Goal: Information Seeking & Learning: Learn about a topic

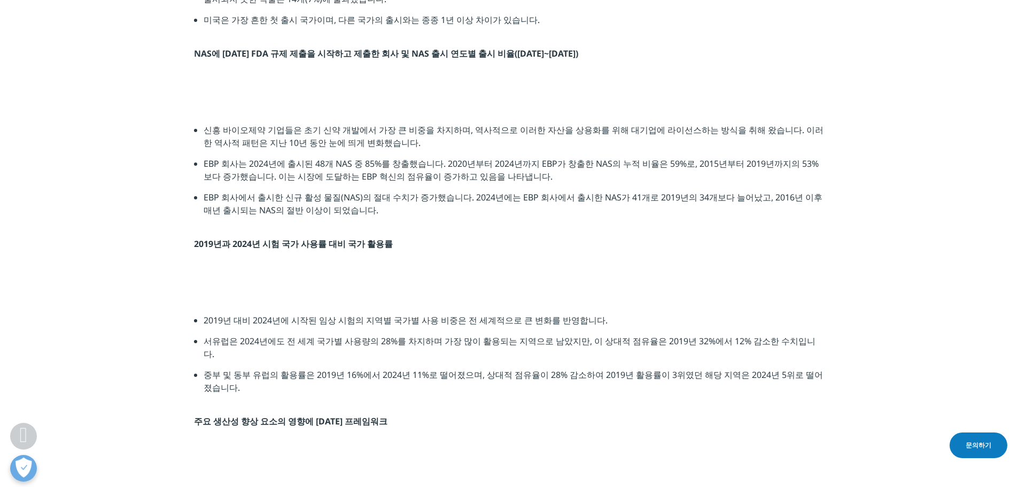
scroll to position [1657, 0]
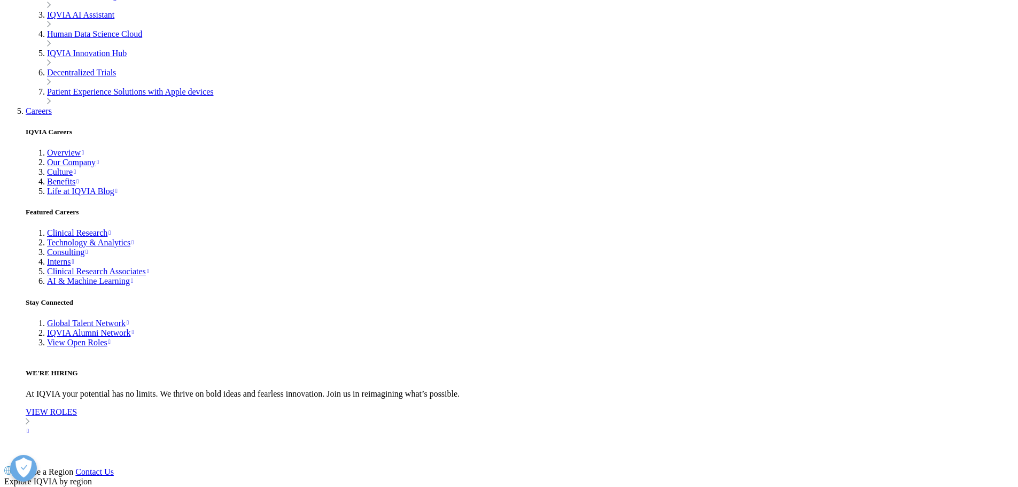
scroll to position [4244, 0]
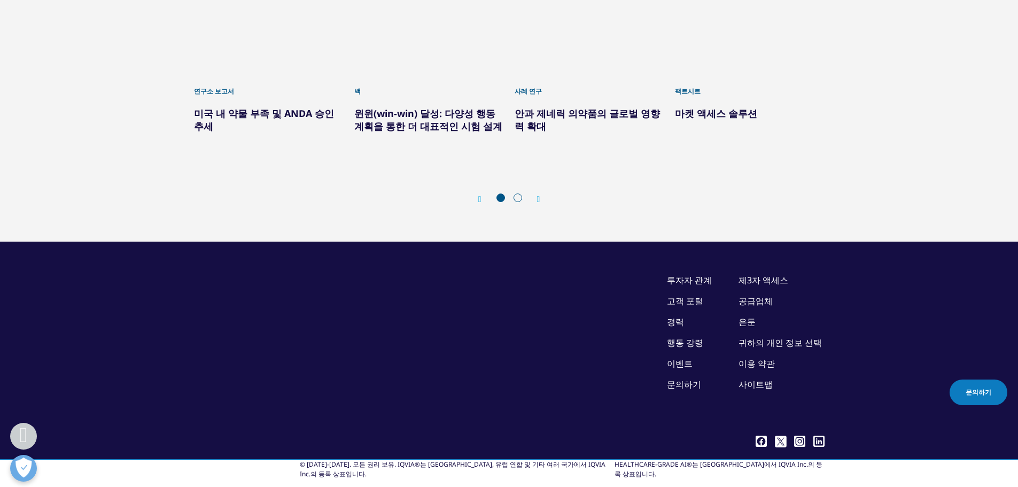
click at [754, 76] on div "4 / 6" at bounding box center [750, 27] width 150 height 97
click at [686, 96] on font "팩트시트" at bounding box center [688, 91] width 26 height 9
click at [751, 76] on div "4 / 6" at bounding box center [750, 27] width 150 height 97
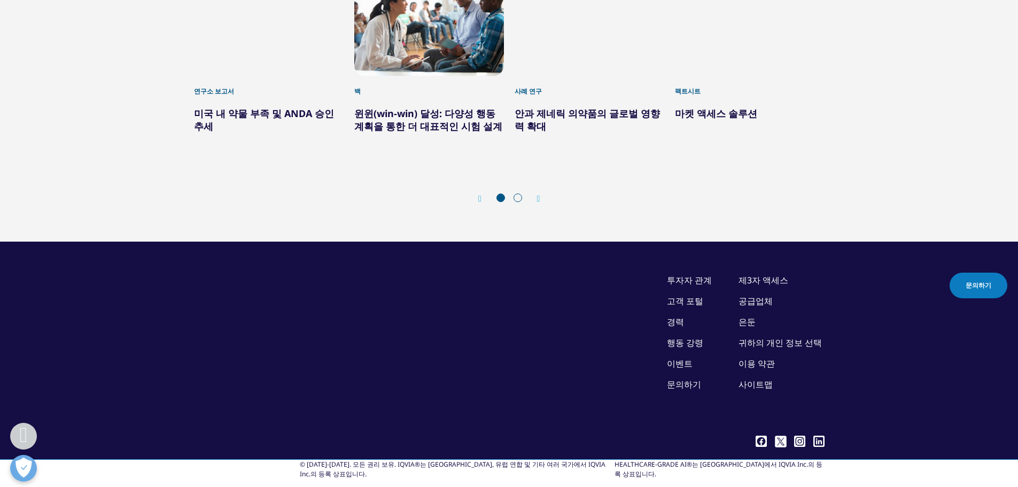
click at [763, 76] on div "4 / 6" at bounding box center [750, 27] width 150 height 97
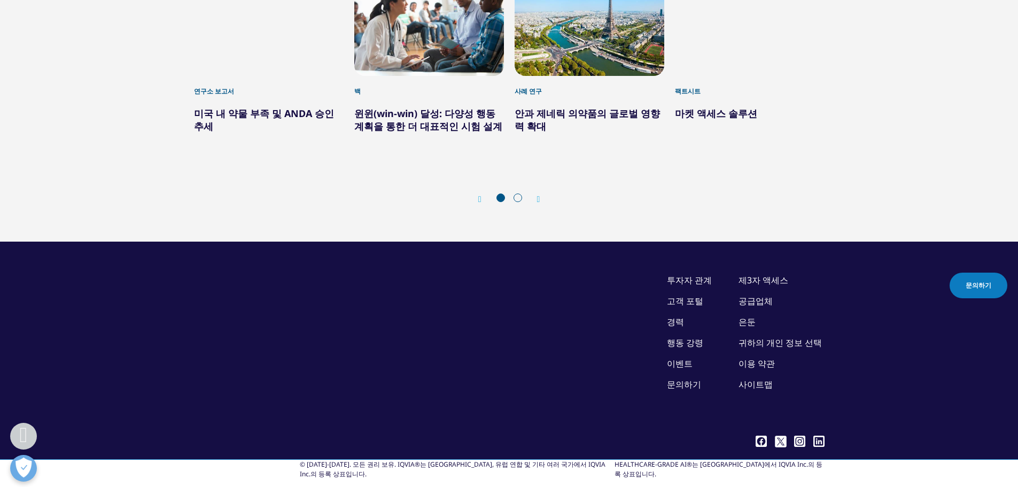
click at [693, 96] on font "팩트시트" at bounding box center [688, 91] width 26 height 9
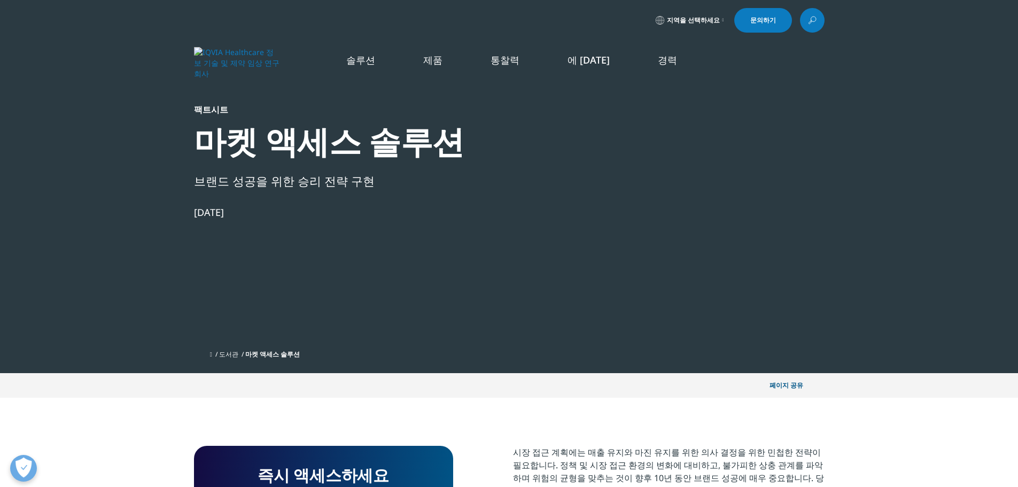
click at [732, 186] on div at bounding box center [722, 224] width 206 height 241
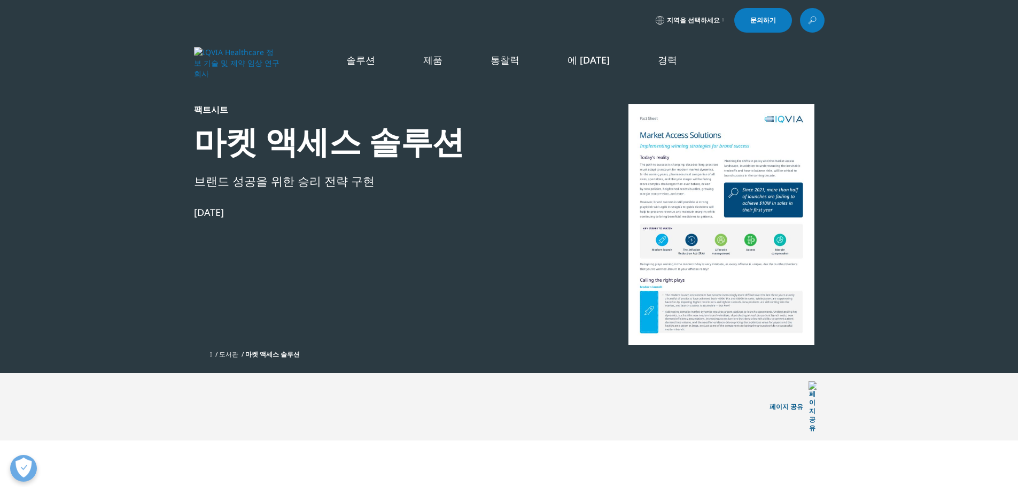
click at [781, 165] on img "주요한" at bounding box center [803, 139] width 101 height 67
click at [770, 265] on font "더 알아보기" at bounding box center [770, 262] width 34 height 9
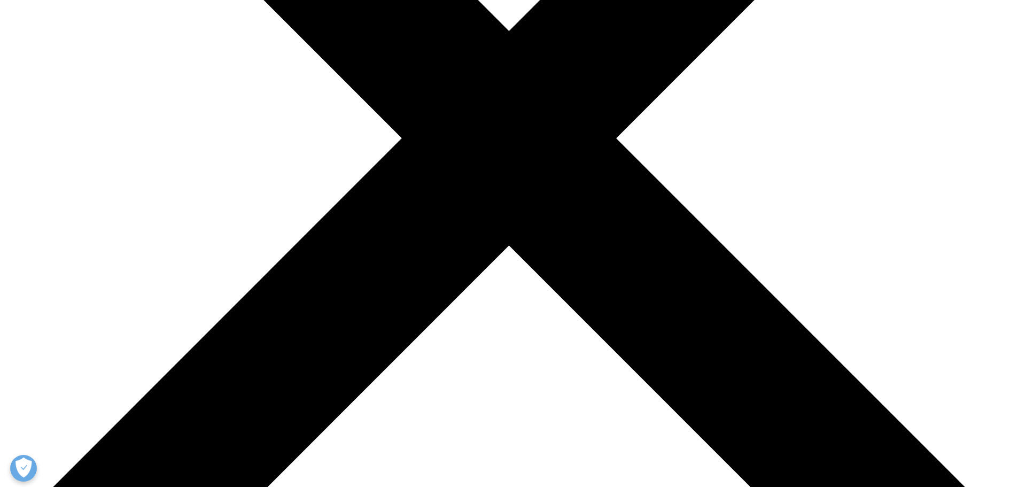
scroll to position [481, 0]
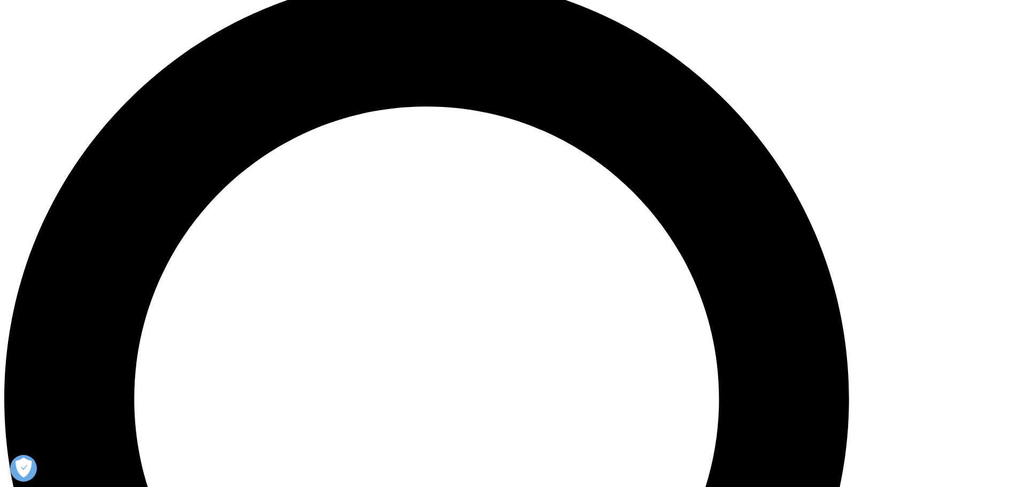
scroll to position [1283, 0]
